Goal: Navigation & Orientation: Find specific page/section

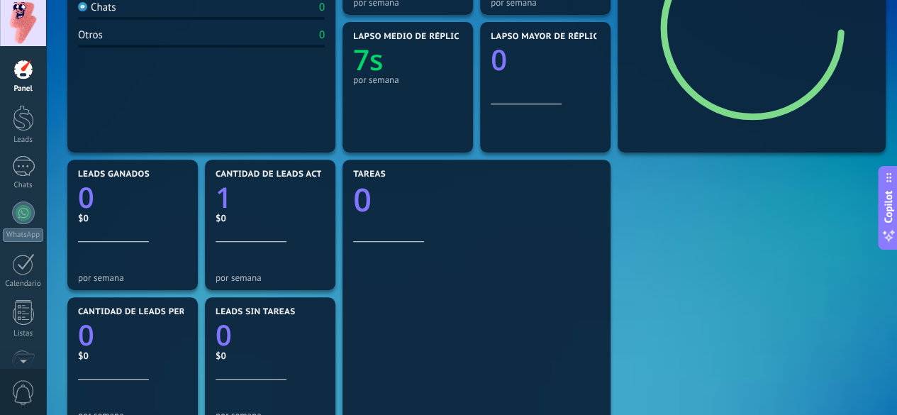
scroll to position [296, 0]
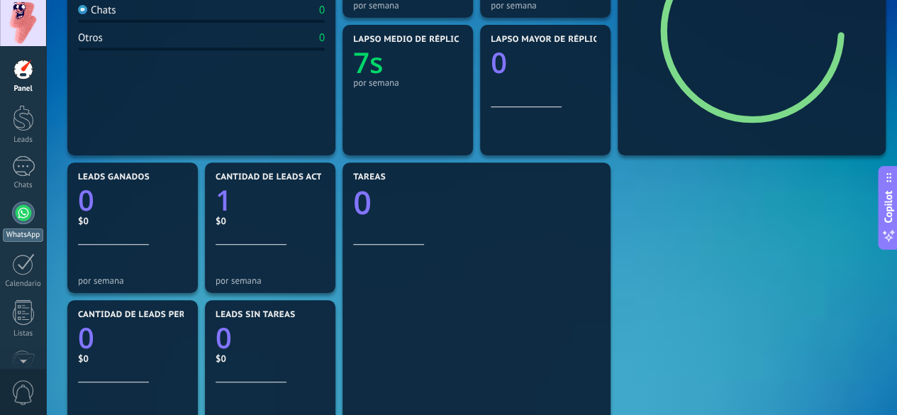
click at [23, 215] on div at bounding box center [23, 212] width 23 height 23
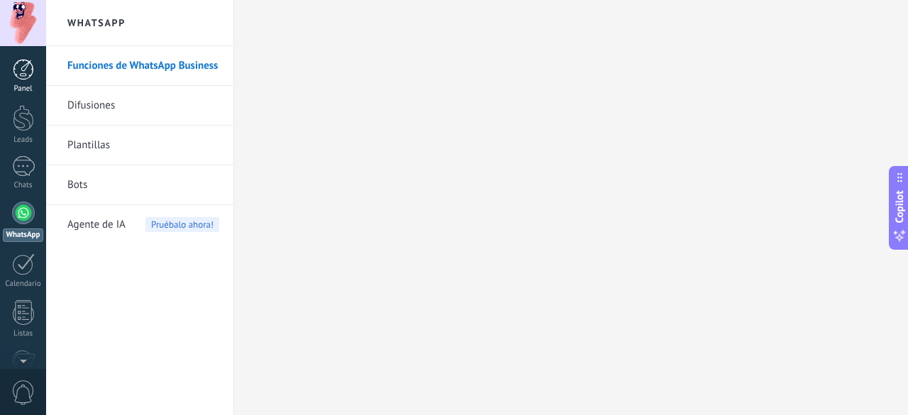
click at [23, 65] on div at bounding box center [23, 69] width 21 height 21
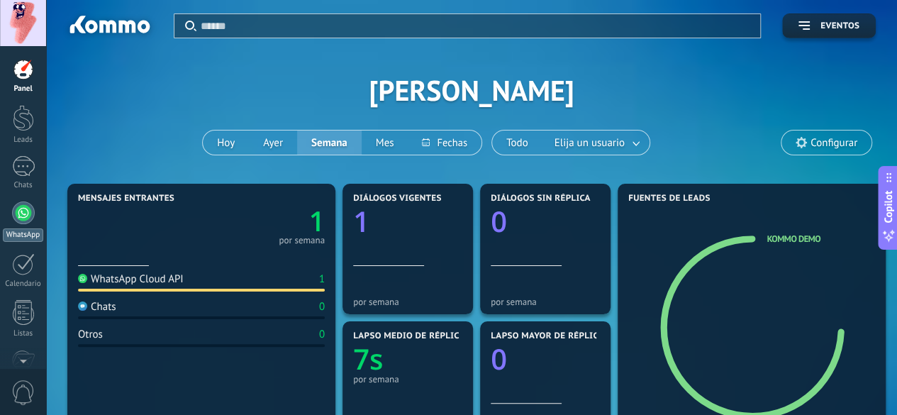
click at [21, 216] on div at bounding box center [23, 212] width 23 height 23
